Goal: Task Accomplishment & Management: Use online tool/utility

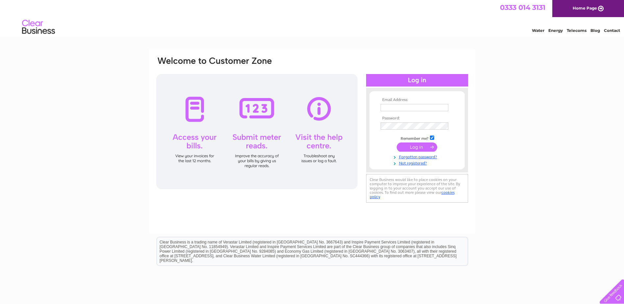
type input "accounts@jktyres.co.uk"
click at [416, 147] on input "submit" at bounding box center [417, 146] width 40 height 9
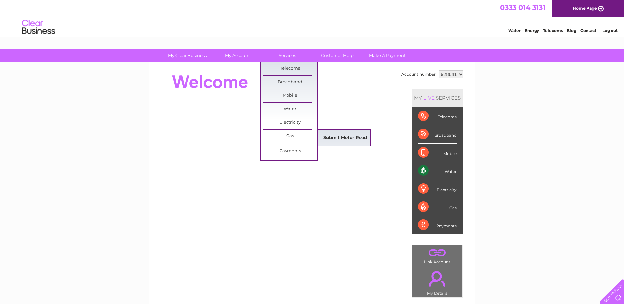
click at [332, 136] on link "Submit Meter Read" at bounding box center [345, 137] width 54 height 13
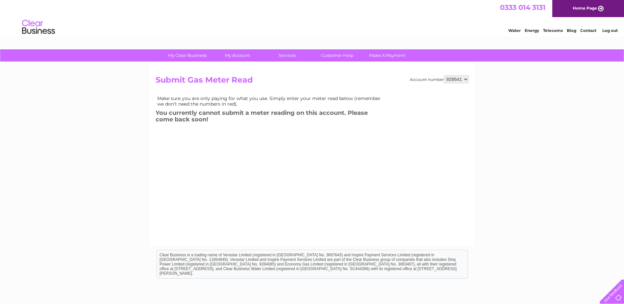
click at [465, 79] on select "928641 939055 964779" at bounding box center [456, 79] width 25 height 8
select select "939055"
click at [444, 75] on select "928641 939055 964779" at bounding box center [456, 79] width 25 height 8
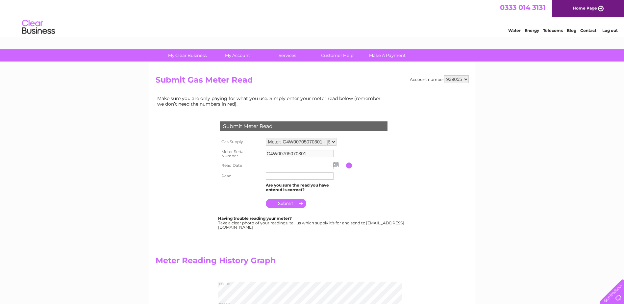
click at [336, 165] on img at bounding box center [335, 164] width 5 height 5
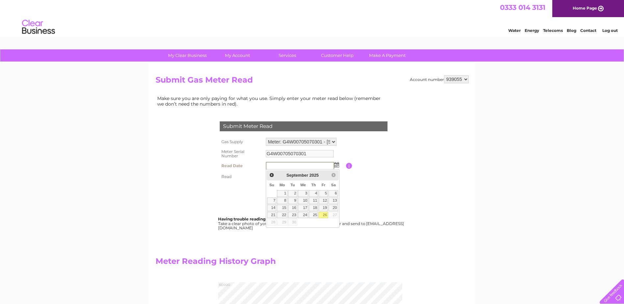
click at [323, 216] on link "26" at bounding box center [323, 215] width 9 height 7
type input "[DATE]"
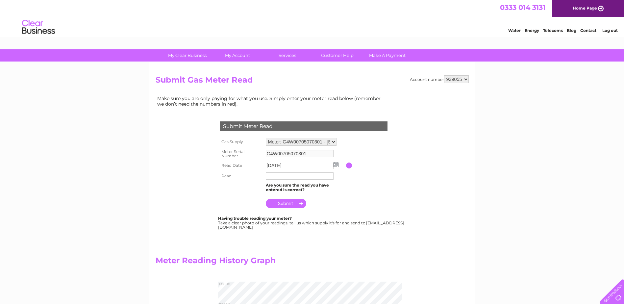
click at [274, 176] on input "text" at bounding box center [300, 175] width 68 height 7
type input "50126"
click at [287, 204] on input "submit" at bounding box center [286, 203] width 40 height 9
